Goal: Transaction & Acquisition: Purchase product/service

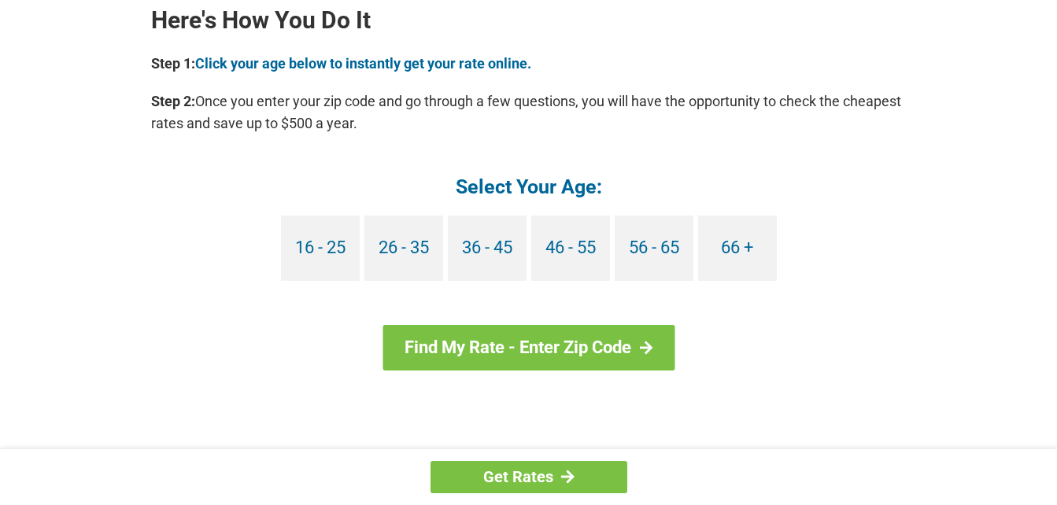
scroll to position [1449, 0]
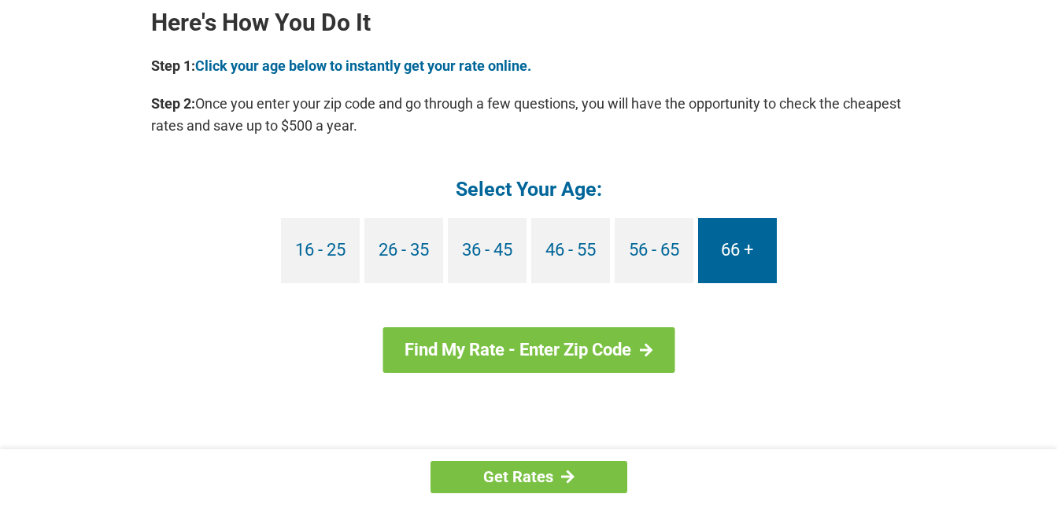
click at [734, 254] on link "66 +" at bounding box center [737, 250] width 79 height 65
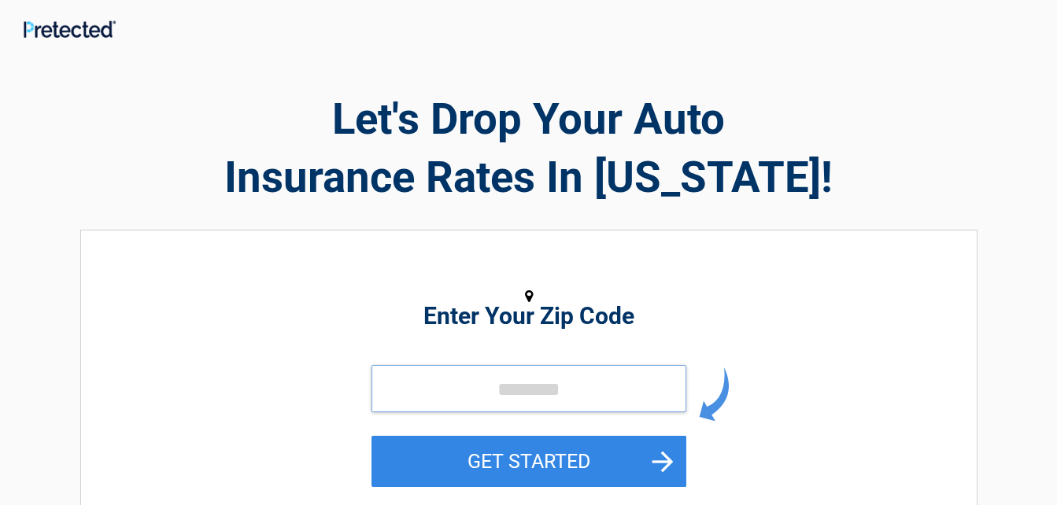
click at [550, 386] on input "tel" at bounding box center [529, 388] width 315 height 47
type input "*****"
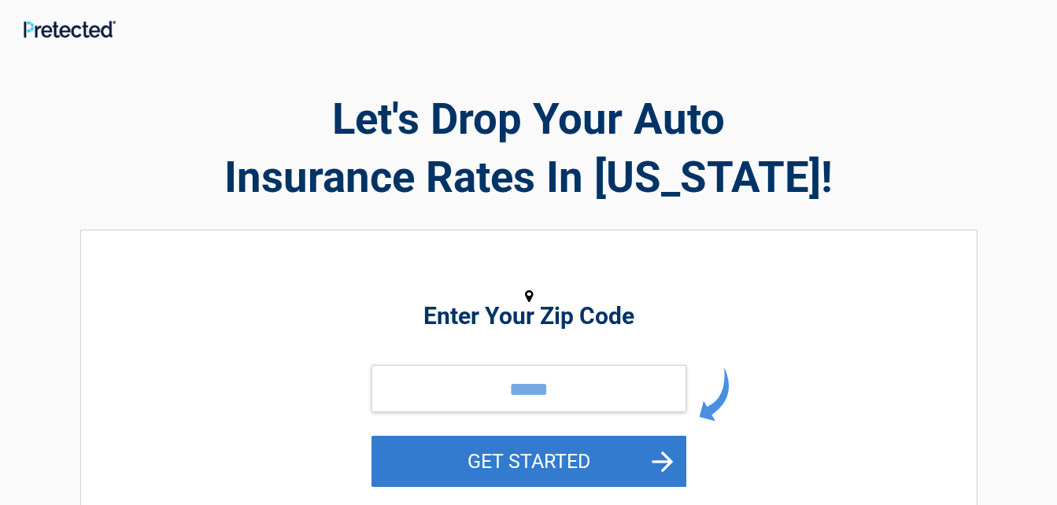
click at [474, 461] on button "GET STARTED" at bounding box center [529, 461] width 315 height 51
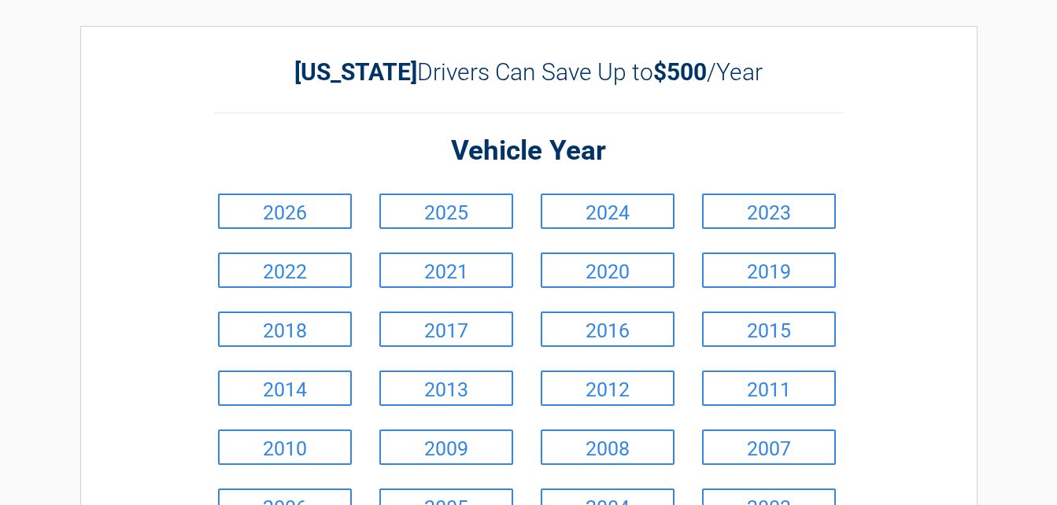
scroll to position [41, 0]
click at [733, 214] on link "2023" at bounding box center [769, 210] width 134 height 35
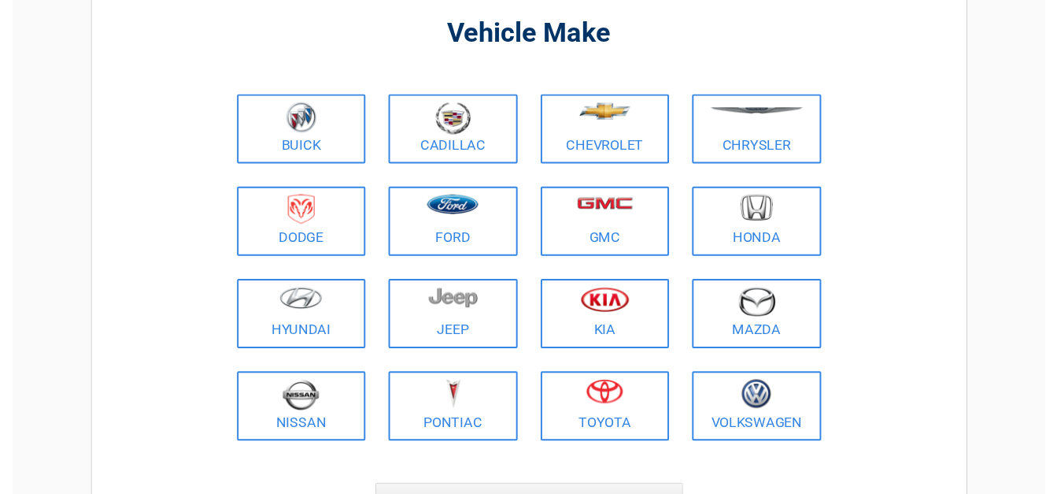
scroll to position [119, 0]
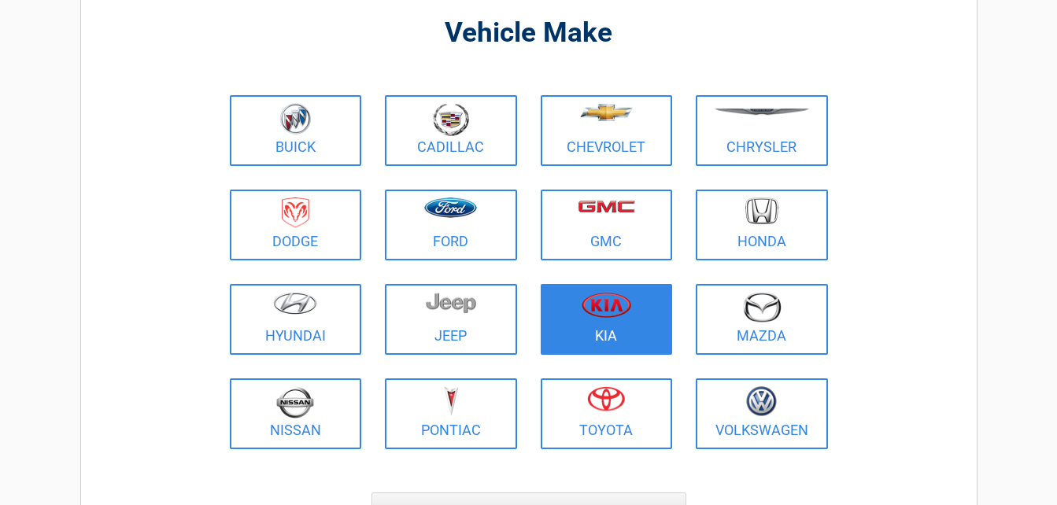
click at [604, 327] on link "Kia" at bounding box center [607, 319] width 132 height 71
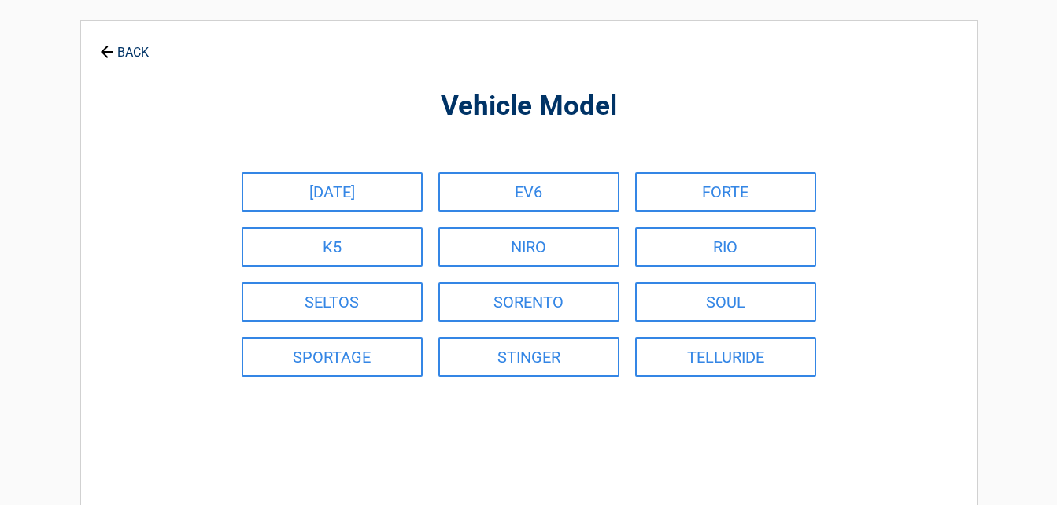
scroll to position [0, 0]
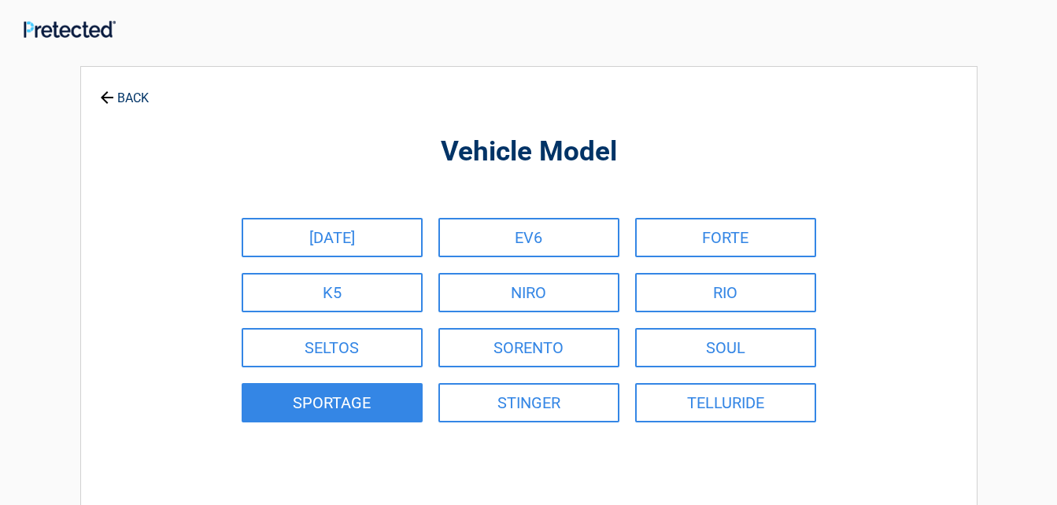
click at [346, 404] on link "SPORTAGE" at bounding box center [332, 402] width 181 height 39
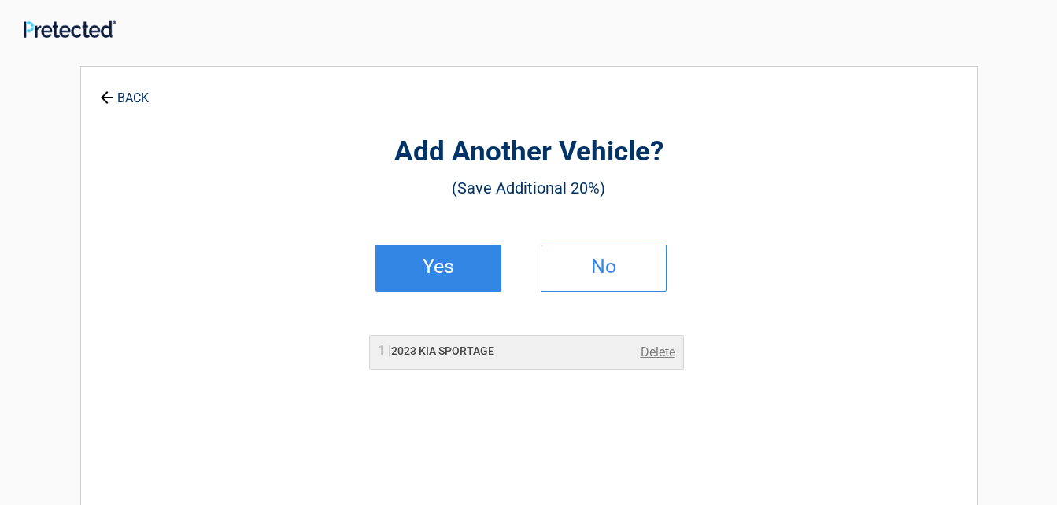
click at [440, 268] on h2 "Yes" at bounding box center [438, 266] width 93 height 11
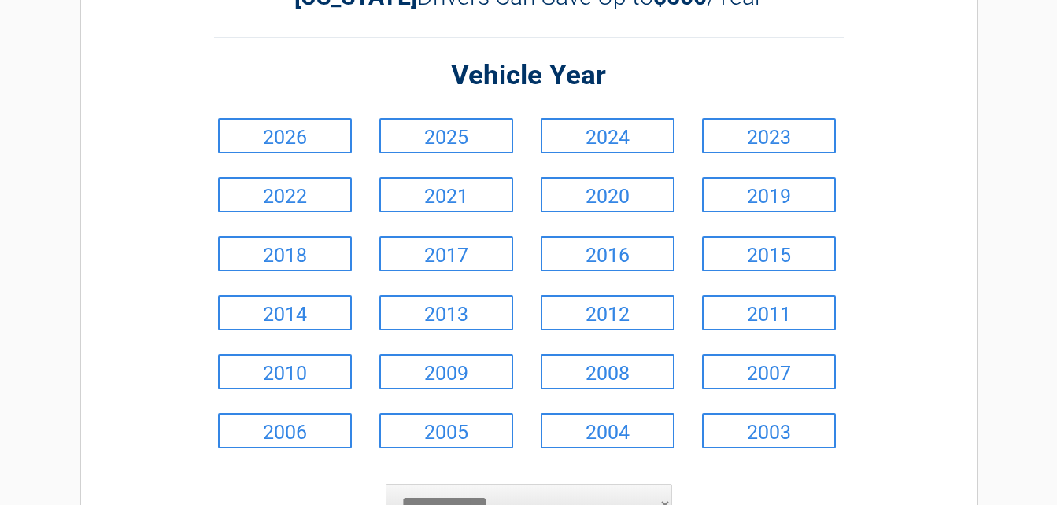
scroll to position [154, 0]
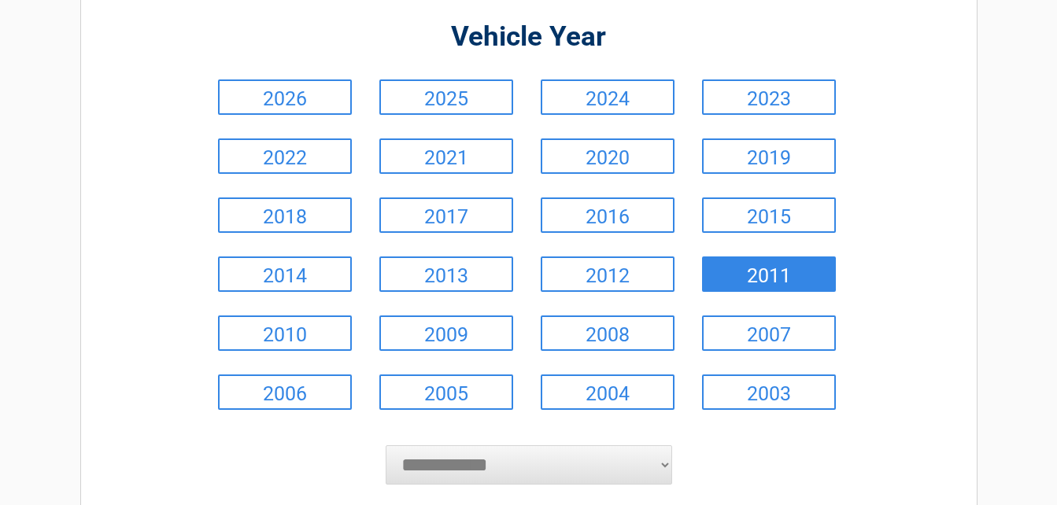
click at [746, 272] on link "2011" at bounding box center [769, 274] width 134 height 35
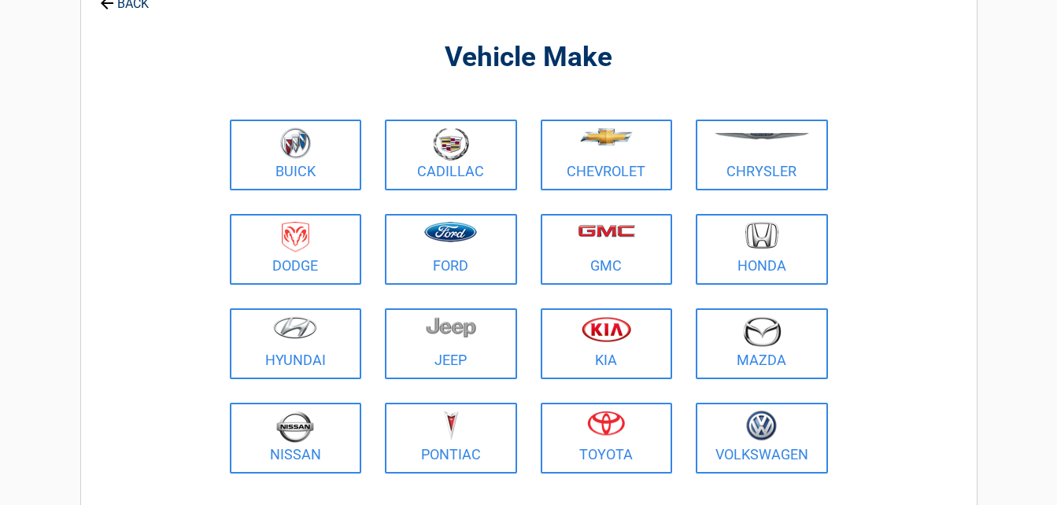
scroll to position [0, 0]
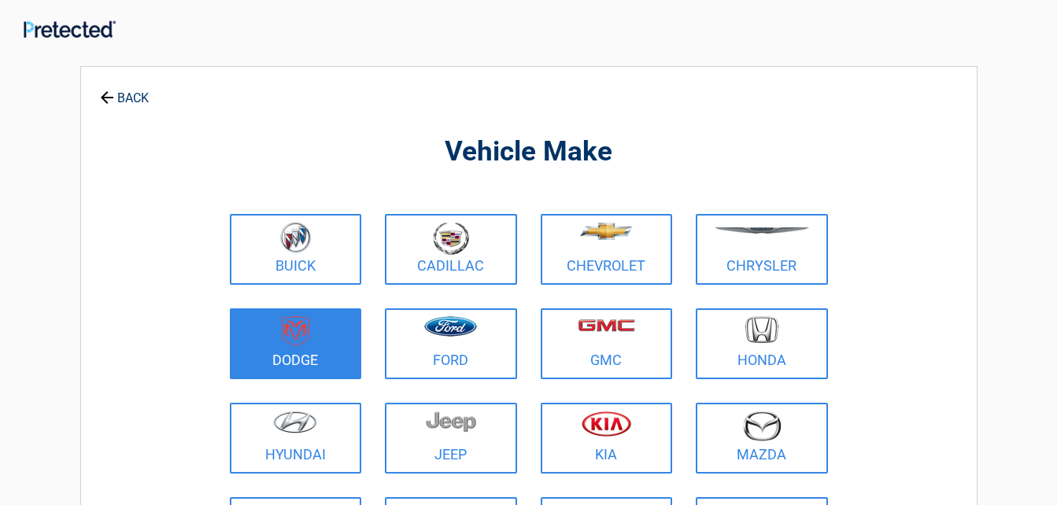
click at [309, 340] on img at bounding box center [296, 332] width 28 height 31
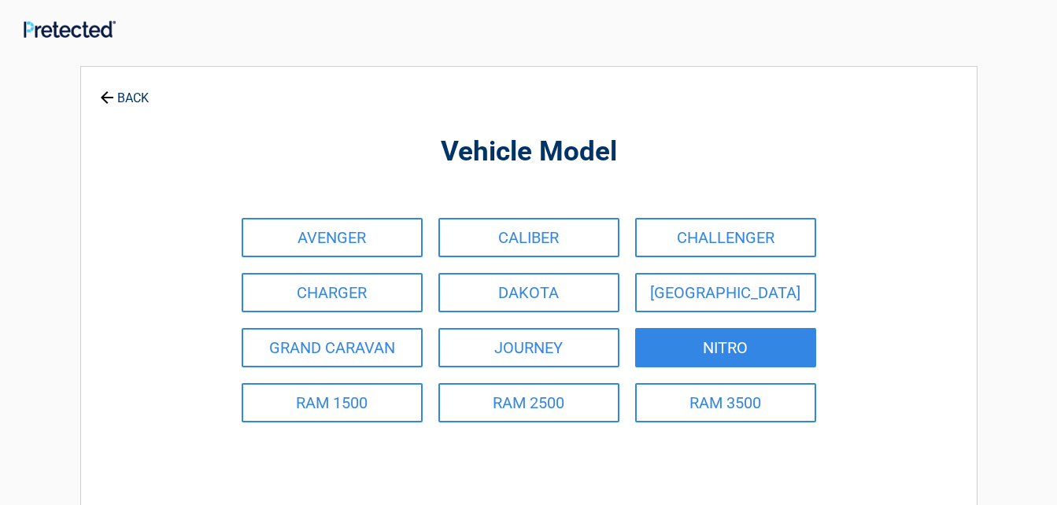
click at [688, 339] on link "NITRO" at bounding box center [725, 347] width 181 height 39
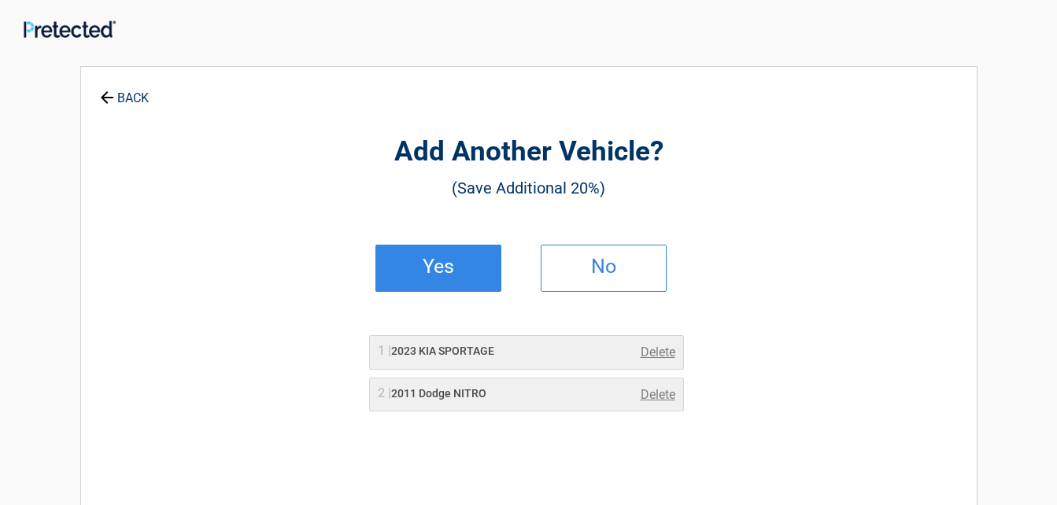
click at [469, 261] on h2 "Yes" at bounding box center [438, 266] width 93 height 11
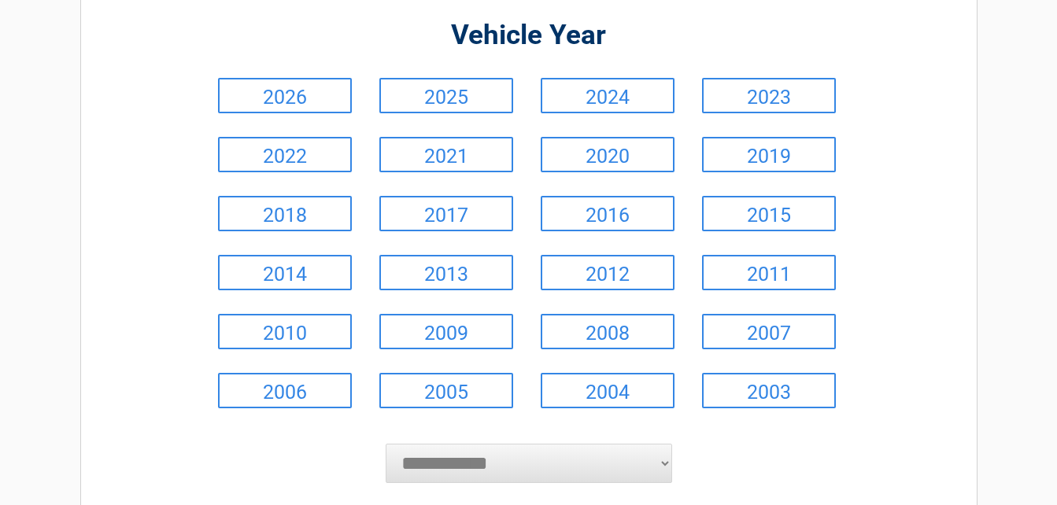
scroll to position [157, 0]
click at [454, 334] on link "2009" at bounding box center [446, 330] width 134 height 35
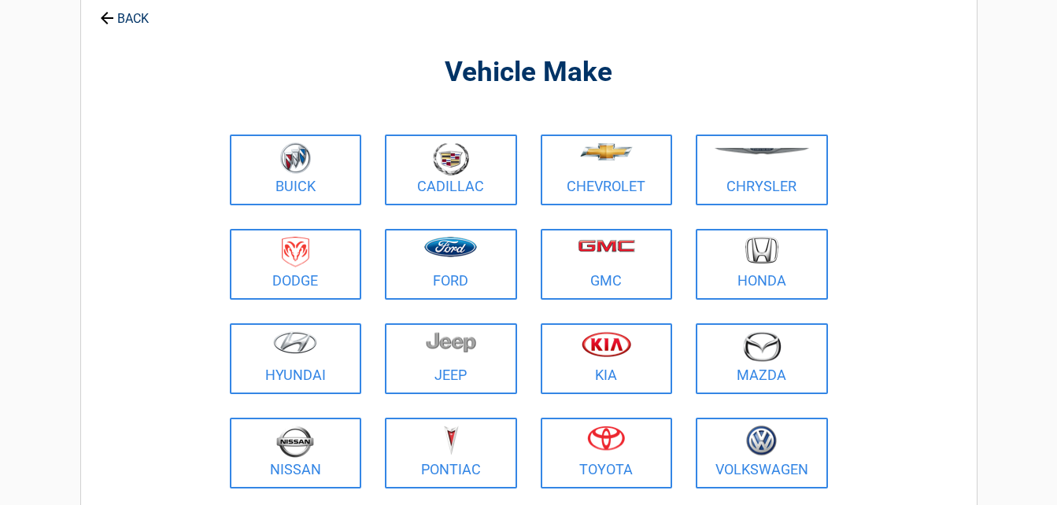
scroll to position [0, 0]
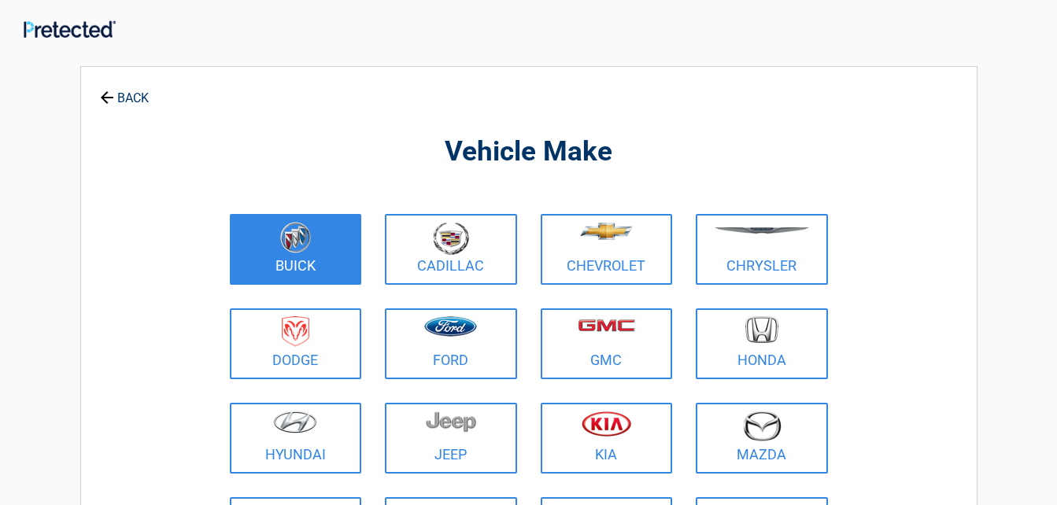
click at [293, 254] on figure at bounding box center [295, 239] width 113 height 35
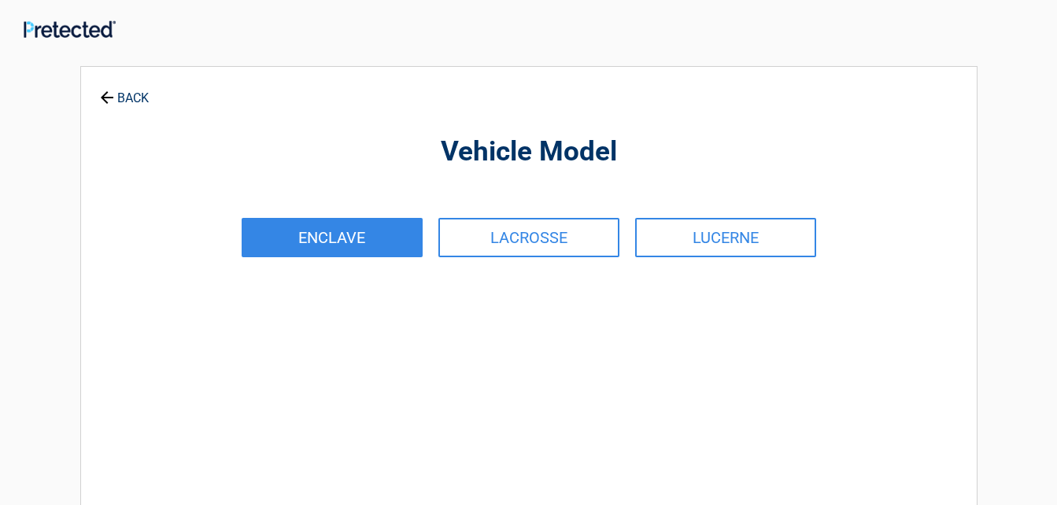
click at [315, 238] on link "ENCLAVE" at bounding box center [332, 237] width 181 height 39
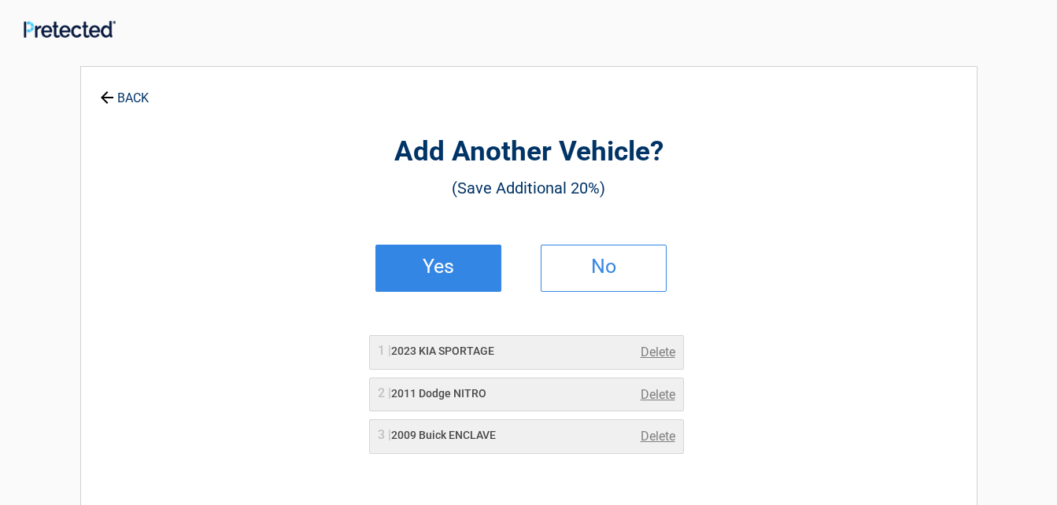
click at [431, 268] on h2 "Yes" at bounding box center [438, 266] width 93 height 11
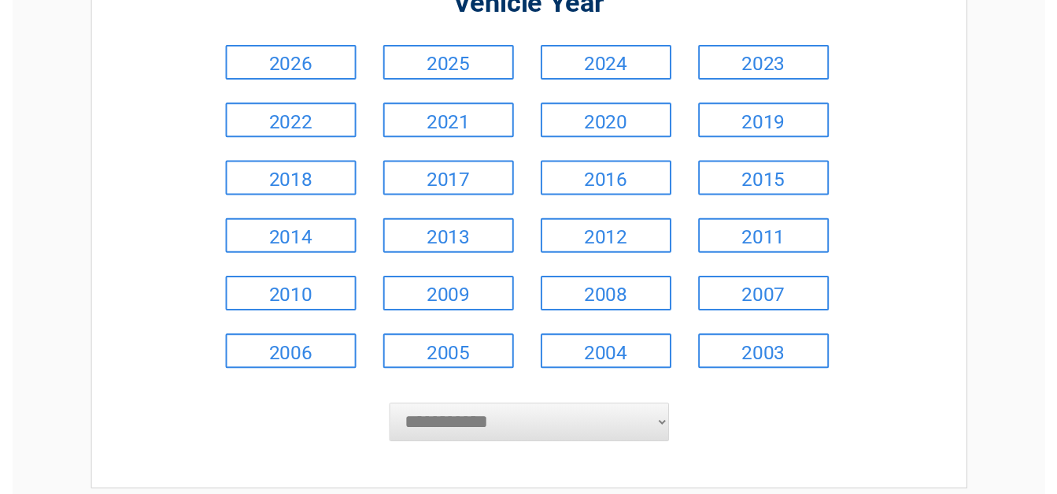
scroll to position [189, 0]
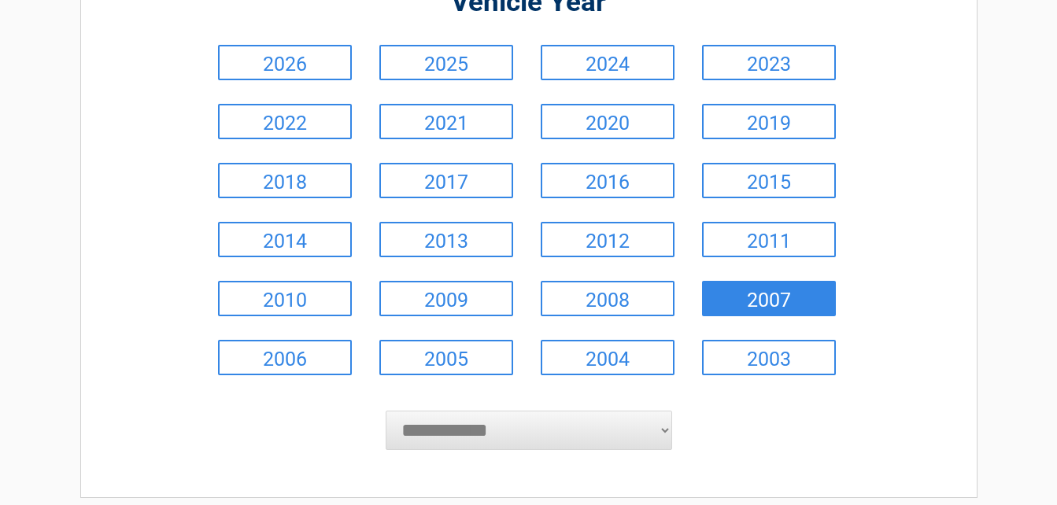
click at [737, 304] on link "2007" at bounding box center [769, 298] width 134 height 35
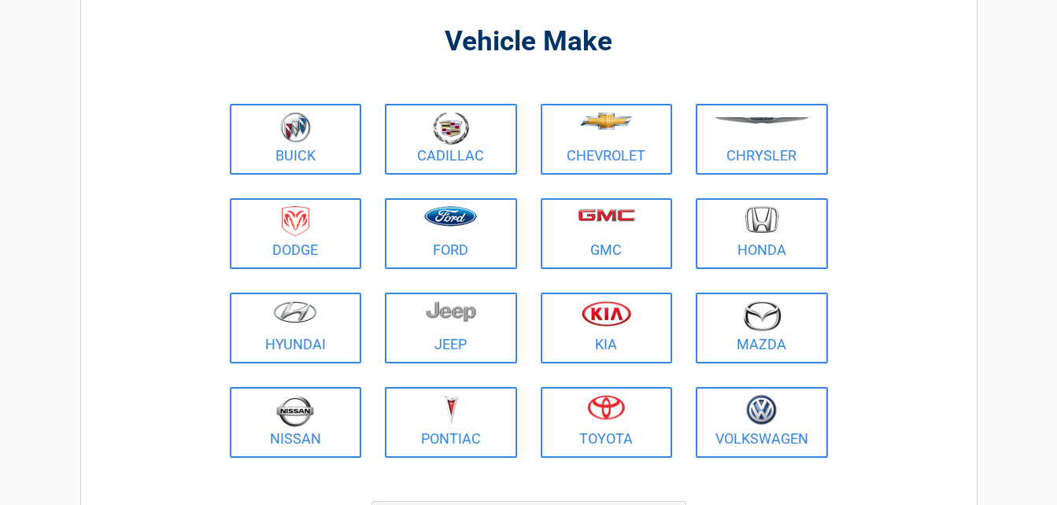
scroll to position [0, 0]
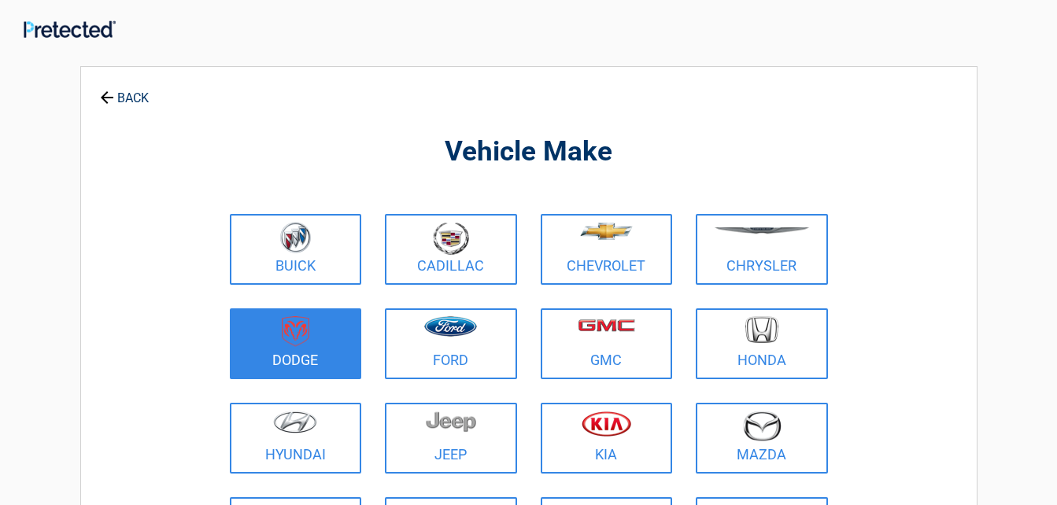
click at [310, 342] on figure at bounding box center [295, 334] width 113 height 35
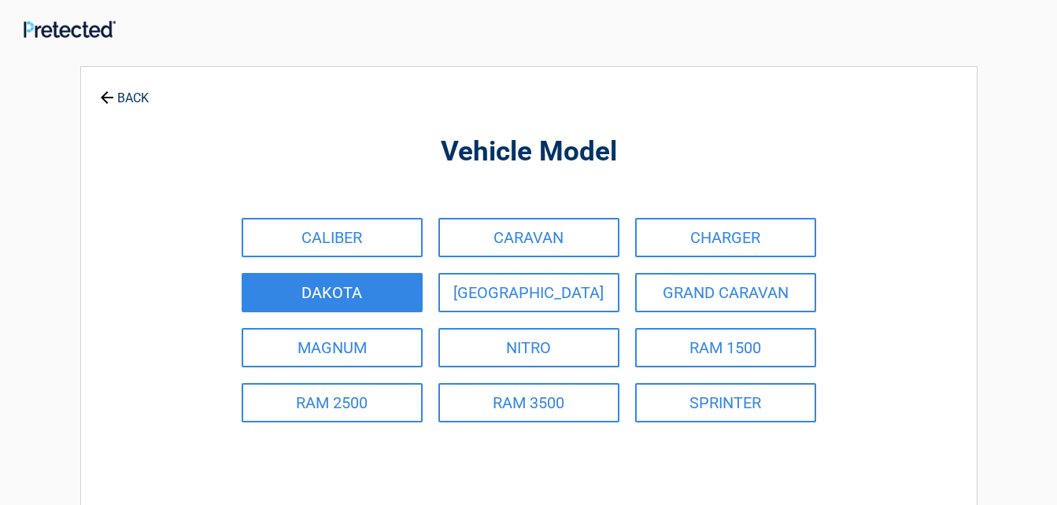
click at [335, 289] on link "DAKOTA" at bounding box center [332, 292] width 181 height 39
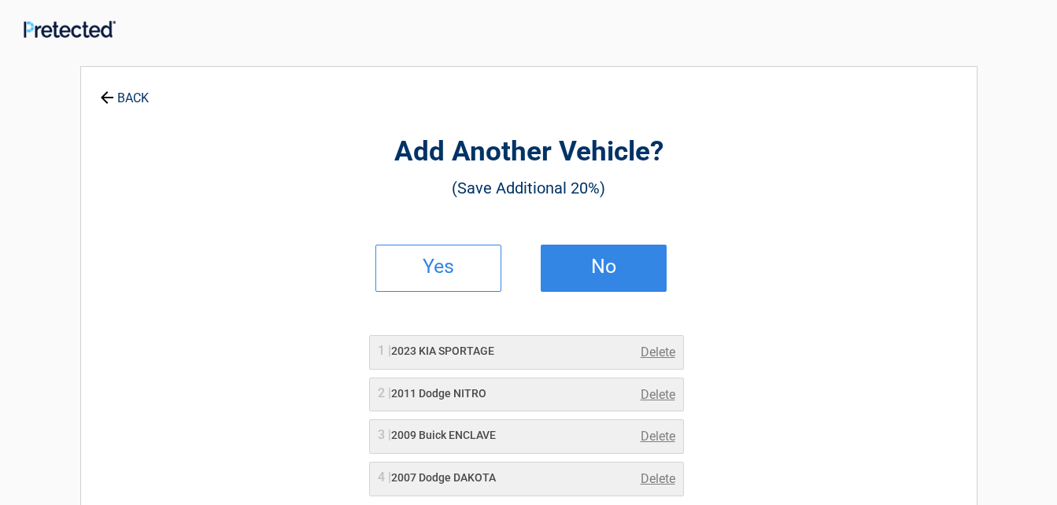
click at [566, 276] on link "No" at bounding box center [604, 268] width 126 height 47
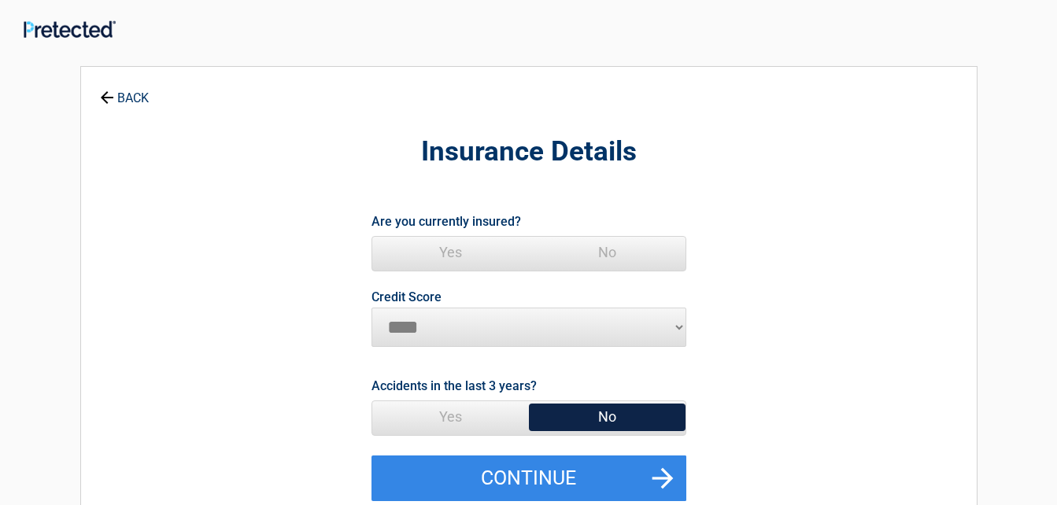
click at [447, 251] on span "Yes" at bounding box center [450, 252] width 157 height 31
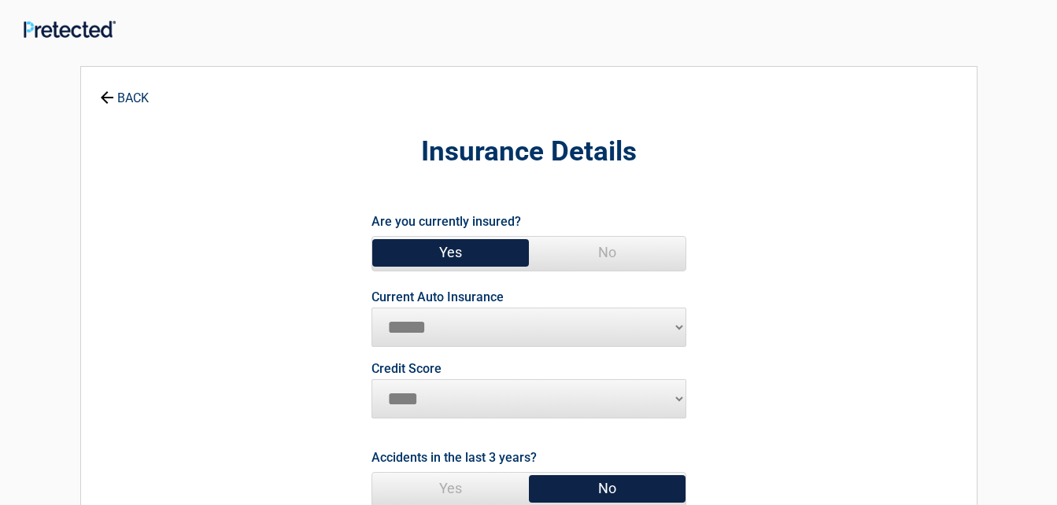
click at [680, 396] on select "********* **** ******* ****" at bounding box center [529, 398] width 315 height 39
select select "*********"
click at [372, 379] on select "********* **** ******* ****" at bounding box center [529, 398] width 315 height 39
click at [676, 326] on select "**********" at bounding box center [529, 327] width 315 height 39
select select "********"
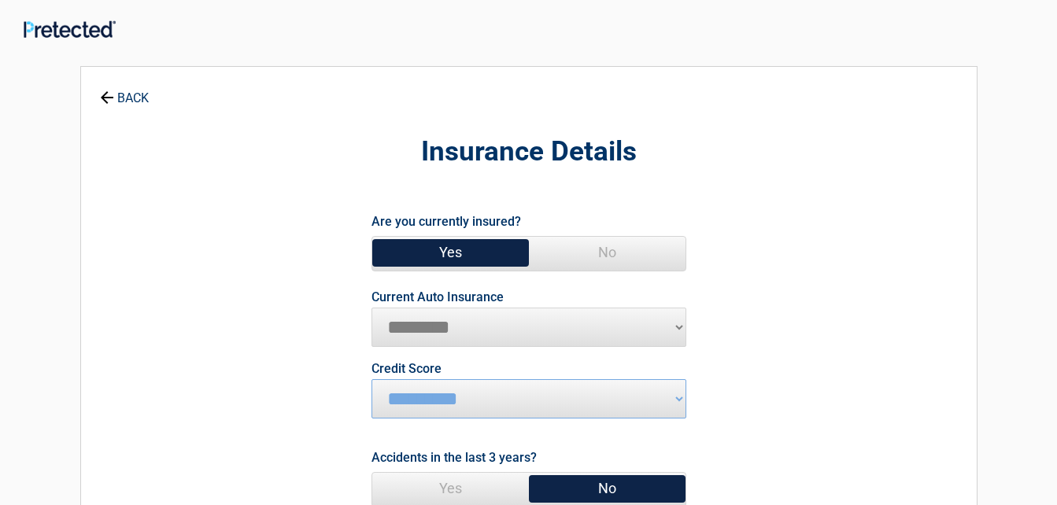
click at [372, 308] on select "**********" at bounding box center [529, 327] width 315 height 39
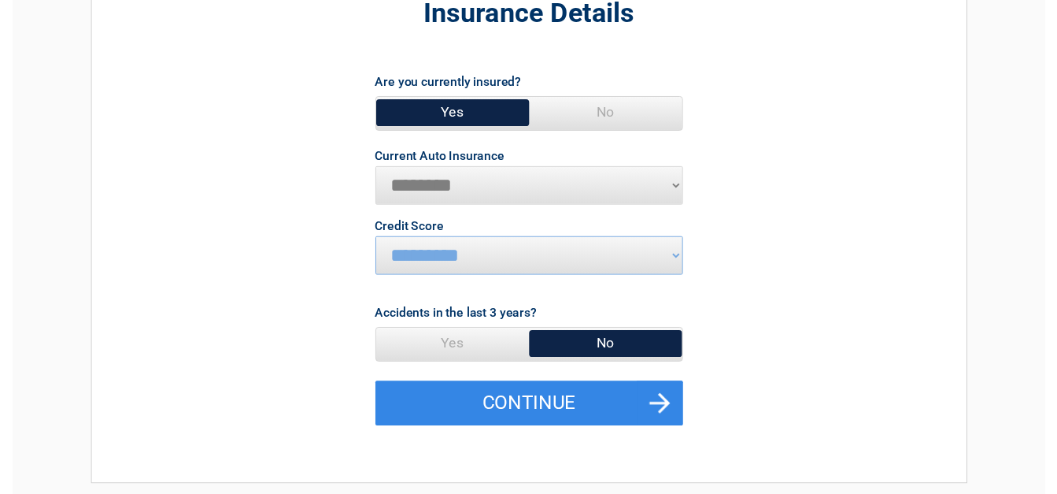
scroll to position [139, 0]
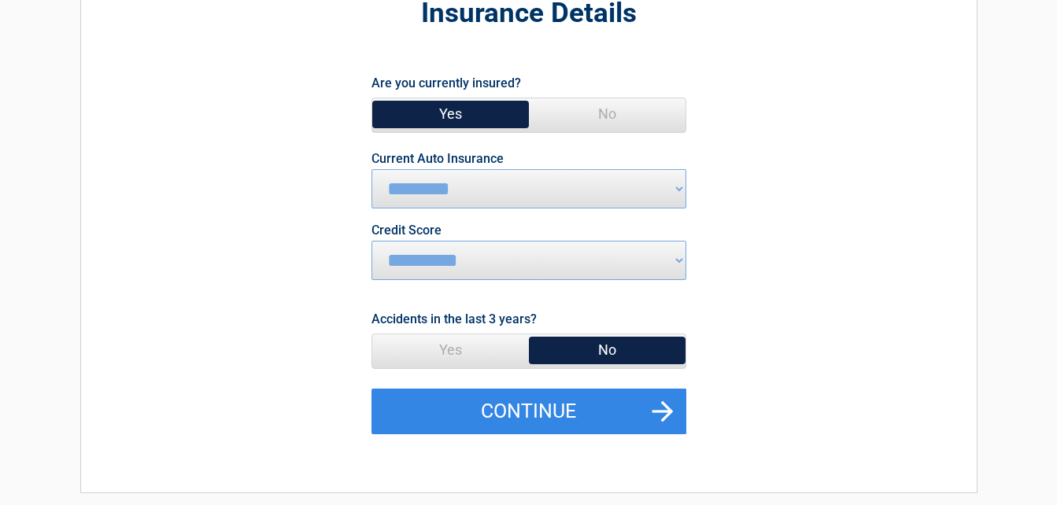
click at [628, 342] on span "No" at bounding box center [607, 350] width 157 height 31
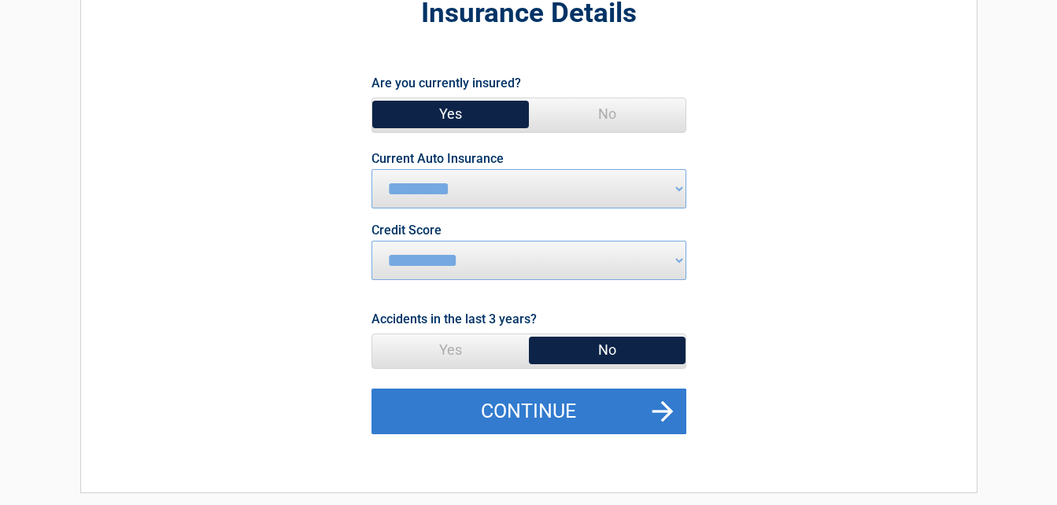
click at [524, 410] on button "Continue" at bounding box center [529, 412] width 315 height 46
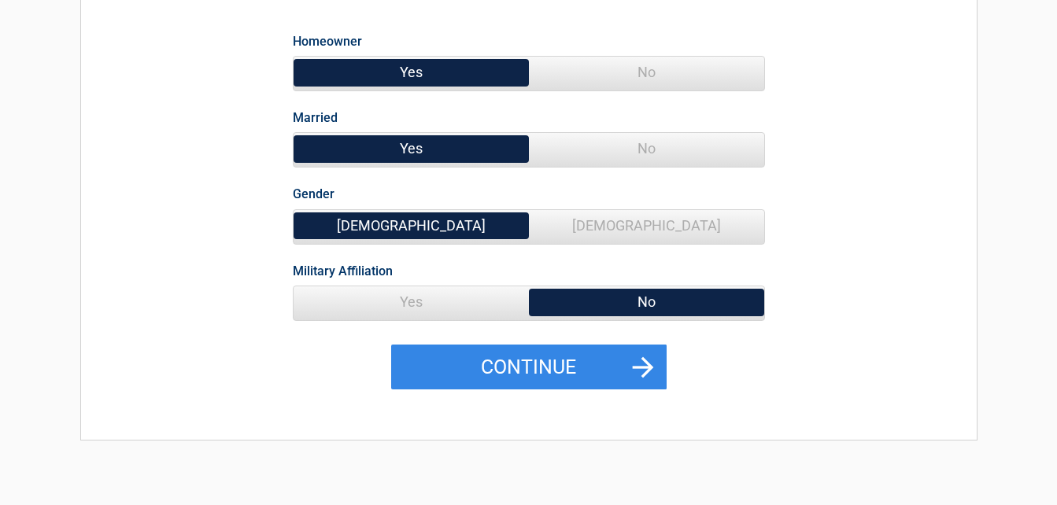
scroll to position [193, 0]
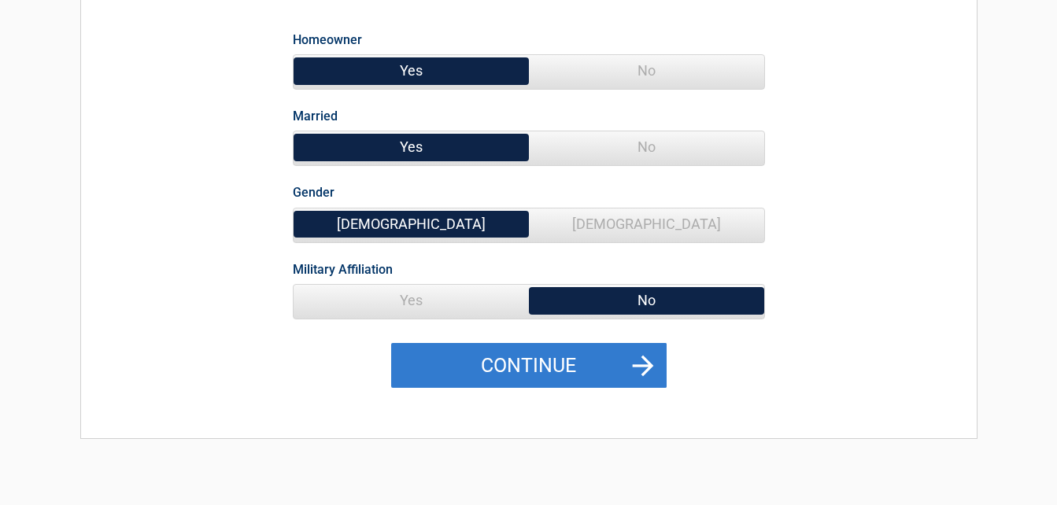
click at [556, 372] on button "Continue" at bounding box center [529, 366] width 276 height 46
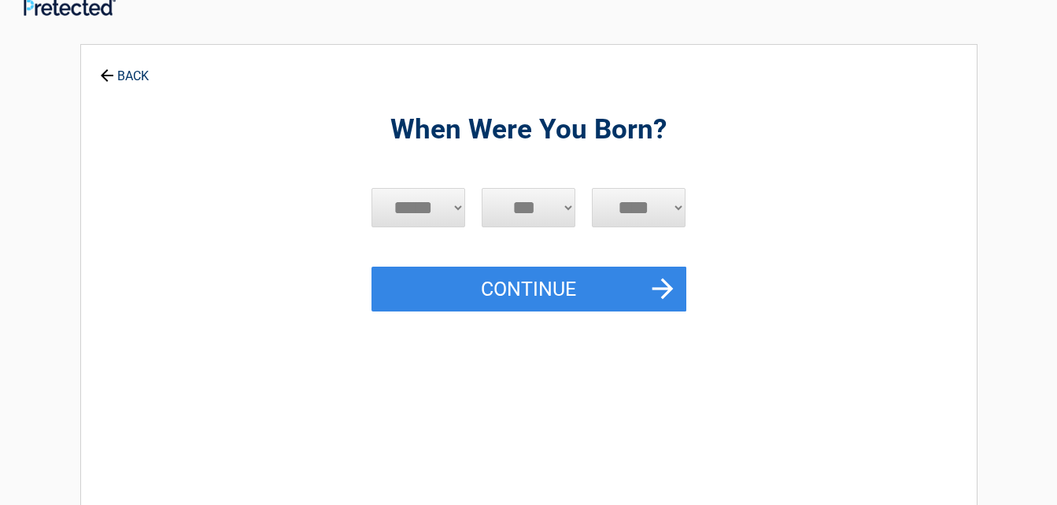
scroll to position [0, 0]
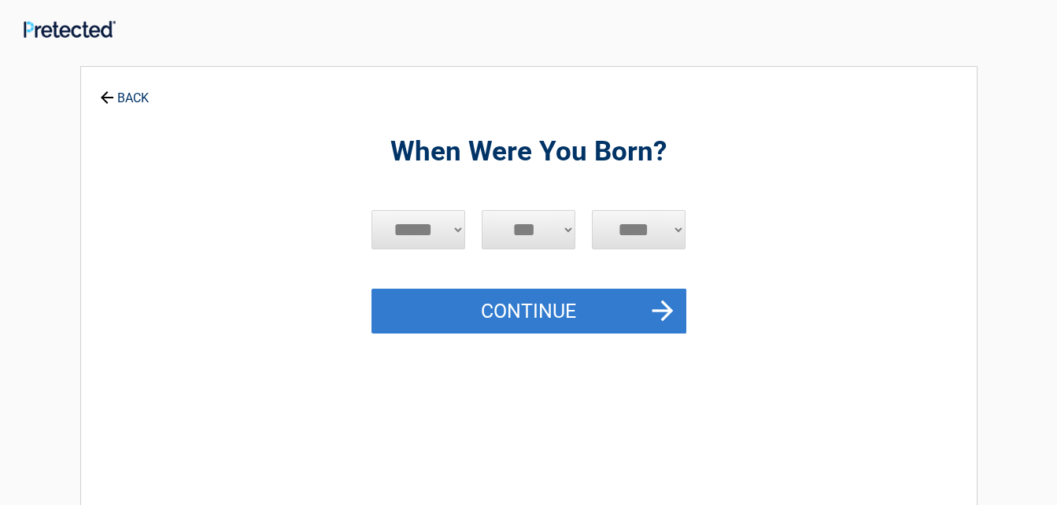
click at [509, 313] on button "Continue" at bounding box center [529, 312] width 315 height 46
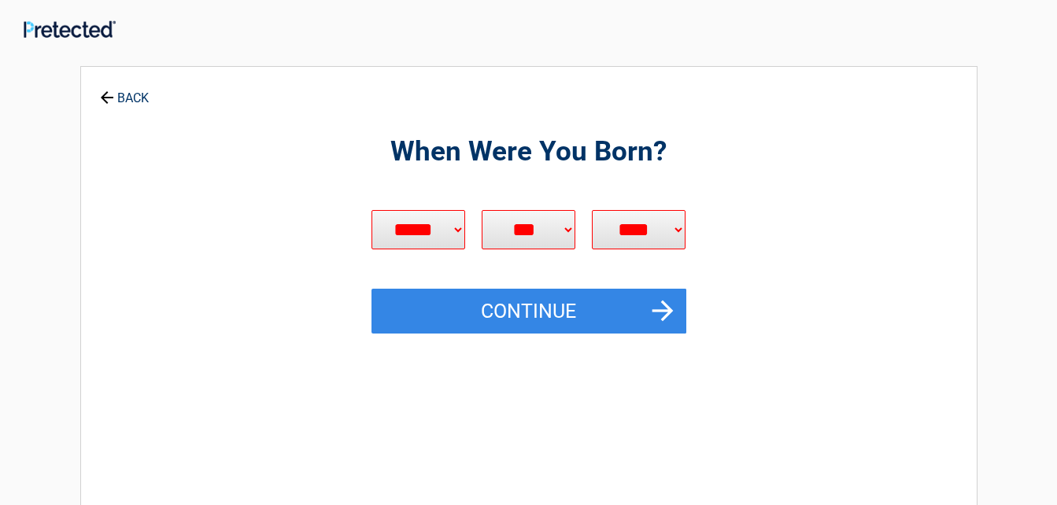
click at [127, 97] on link "BACK" at bounding box center [124, 91] width 55 height 28
